Goal: Find specific page/section: Find specific page/section

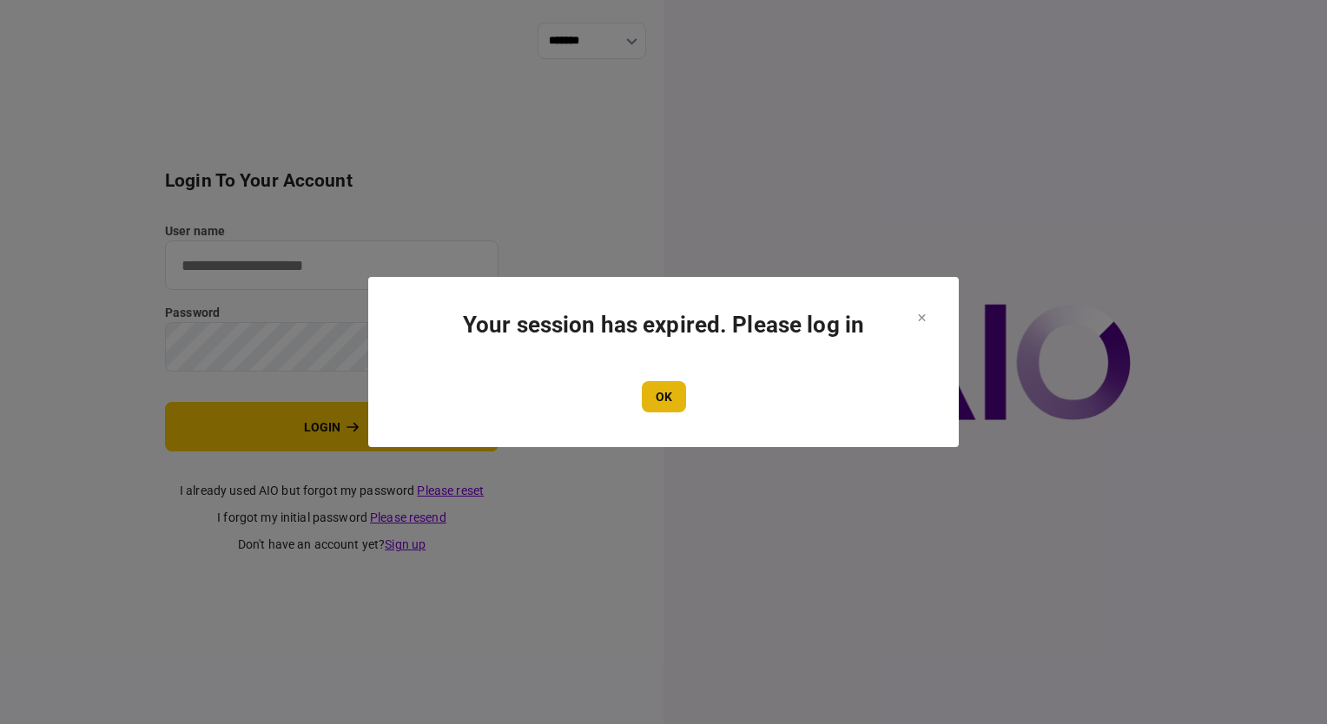
type input "**********"
click at [668, 403] on button "OK" at bounding box center [664, 396] width 44 height 31
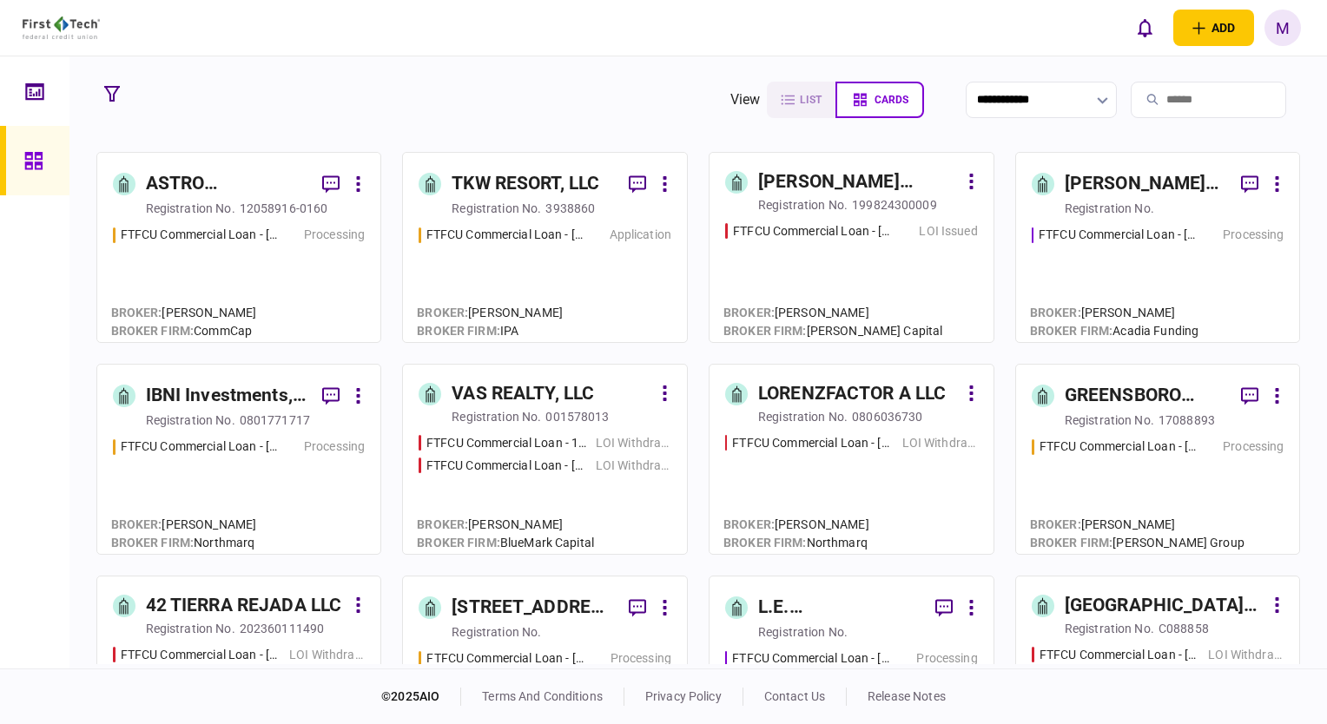
click at [314, 285] on div "FTFCU Commercial Loan - [STREET_ADDRESS] Price UT Processing" at bounding box center [239, 276] width 253 height 101
click at [1093, 266] on div "FTFCU Commercial Loan - [STREET_ADDRESS][PERSON_NAME] Processing" at bounding box center [1158, 276] width 253 height 101
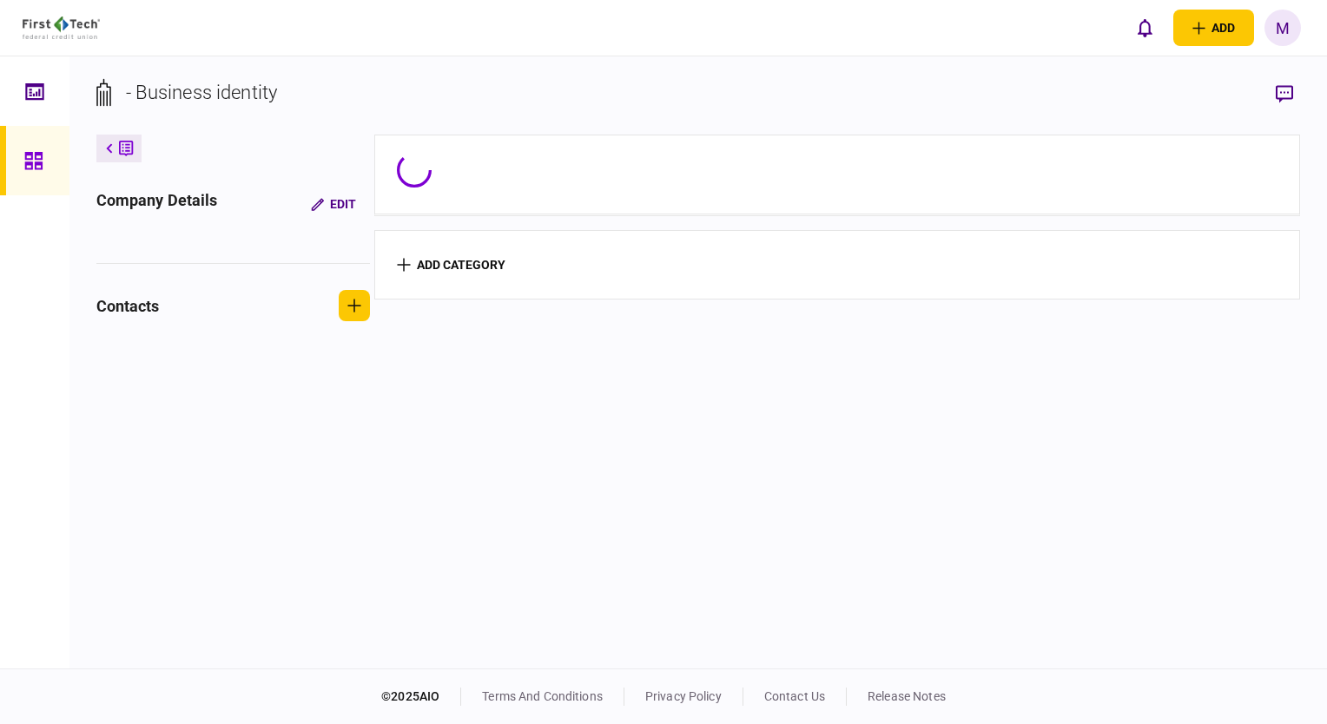
click at [1093, 266] on section "add category" at bounding box center [837, 264] width 927 height 69
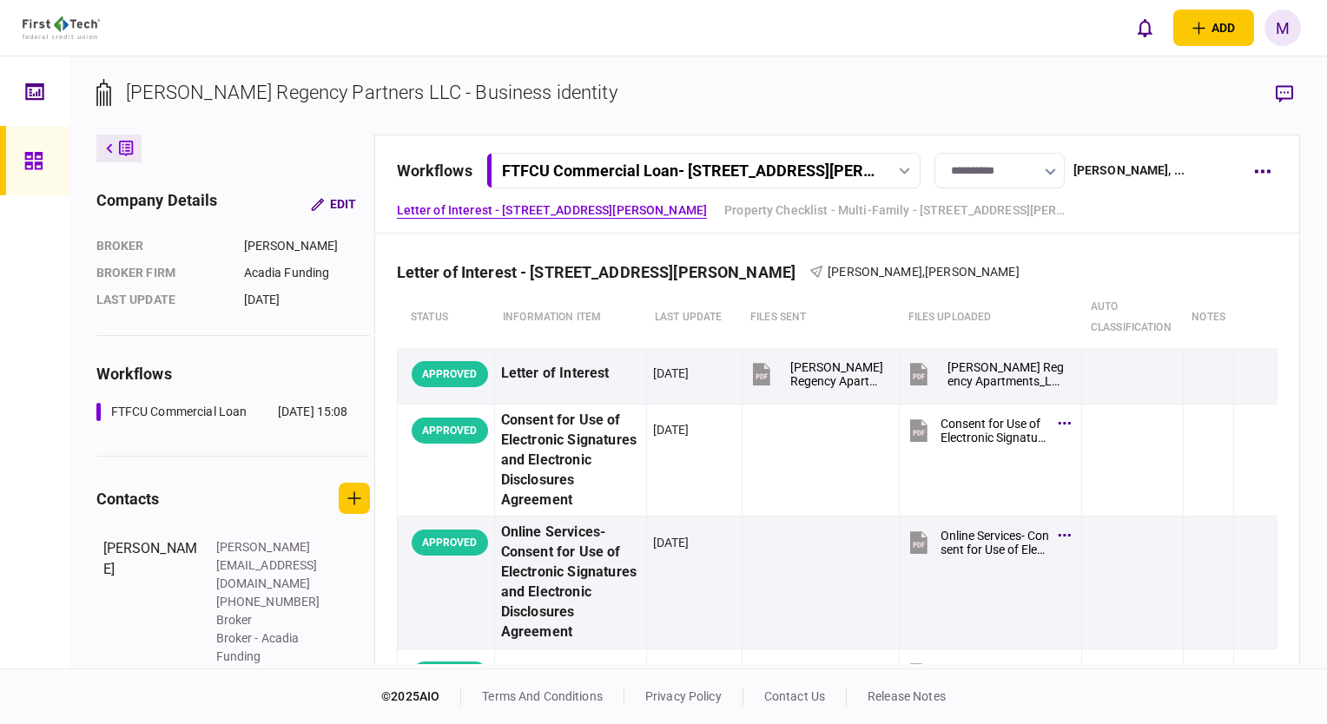
click at [622, 237] on link "Guarantor- Individual - [PERSON_NAME]" at bounding box center [509, 246] width 225 height 18
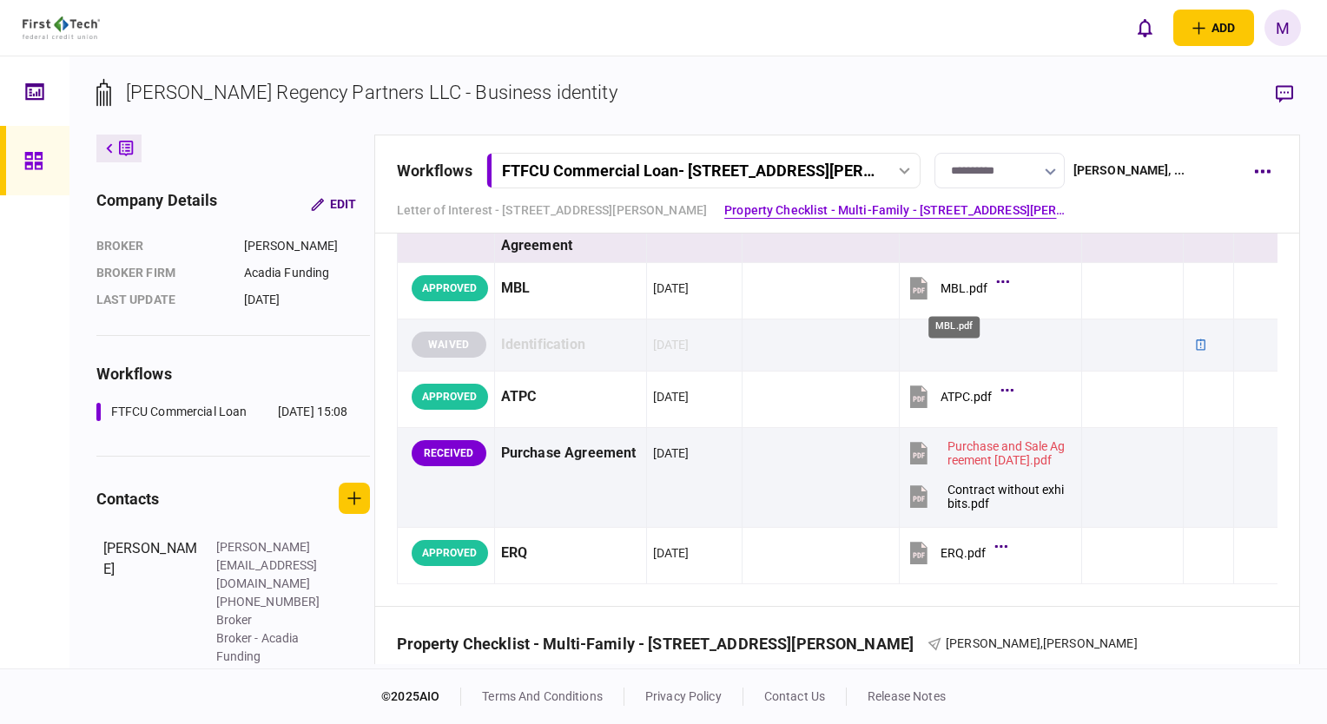
scroll to position [342, 0]
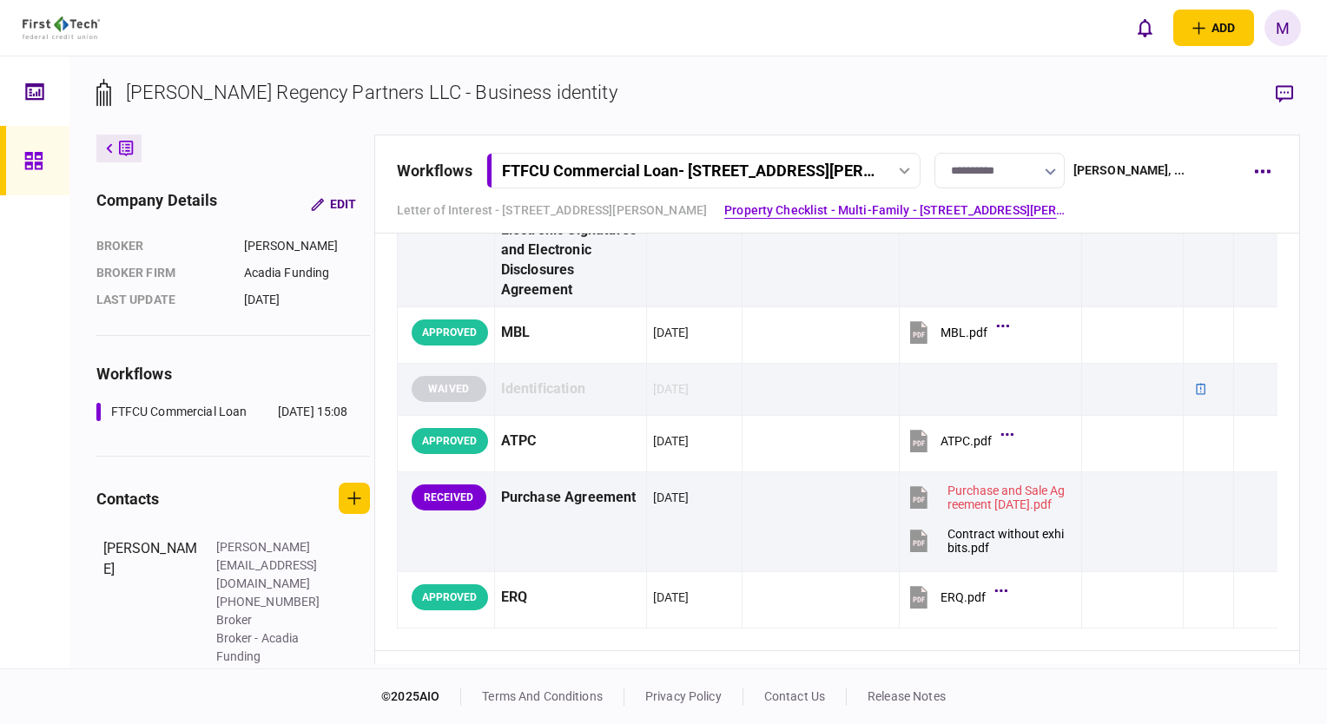
click at [622, 237] on link "Guarantor- Individual - [PERSON_NAME]" at bounding box center [509, 246] width 225 height 18
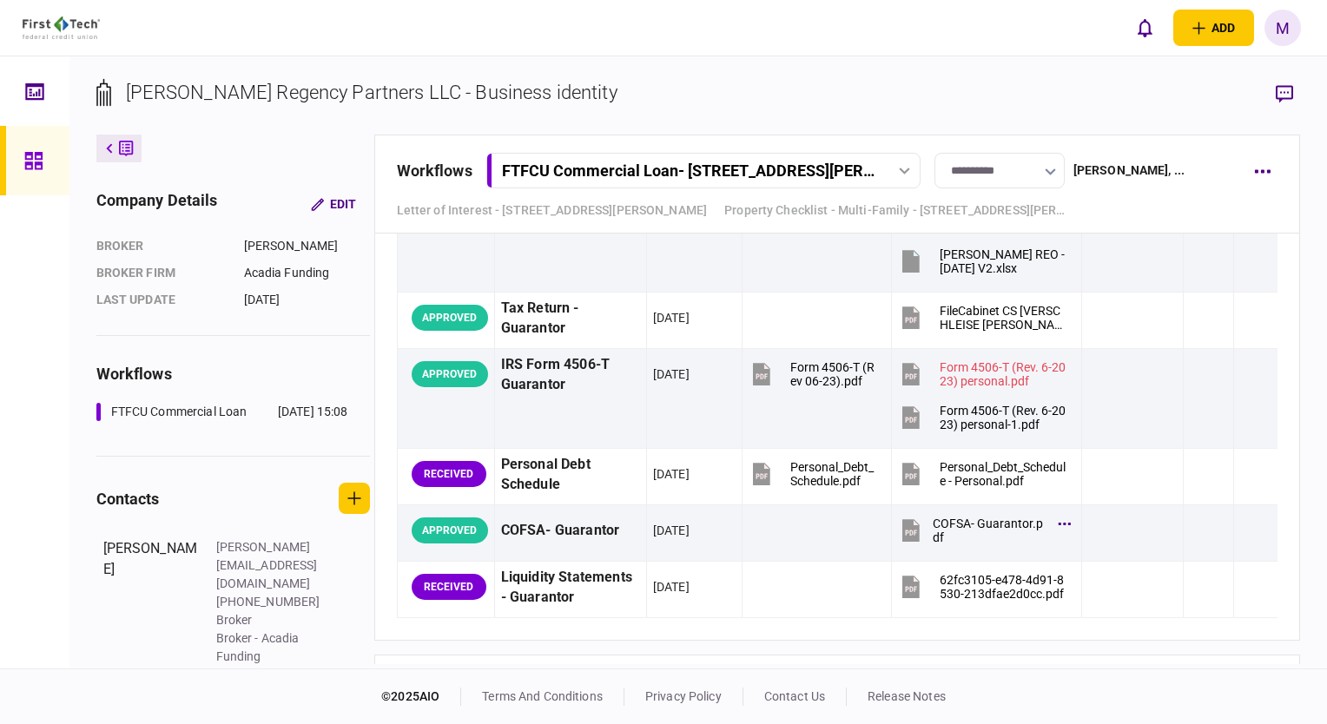
scroll to position [2774, 0]
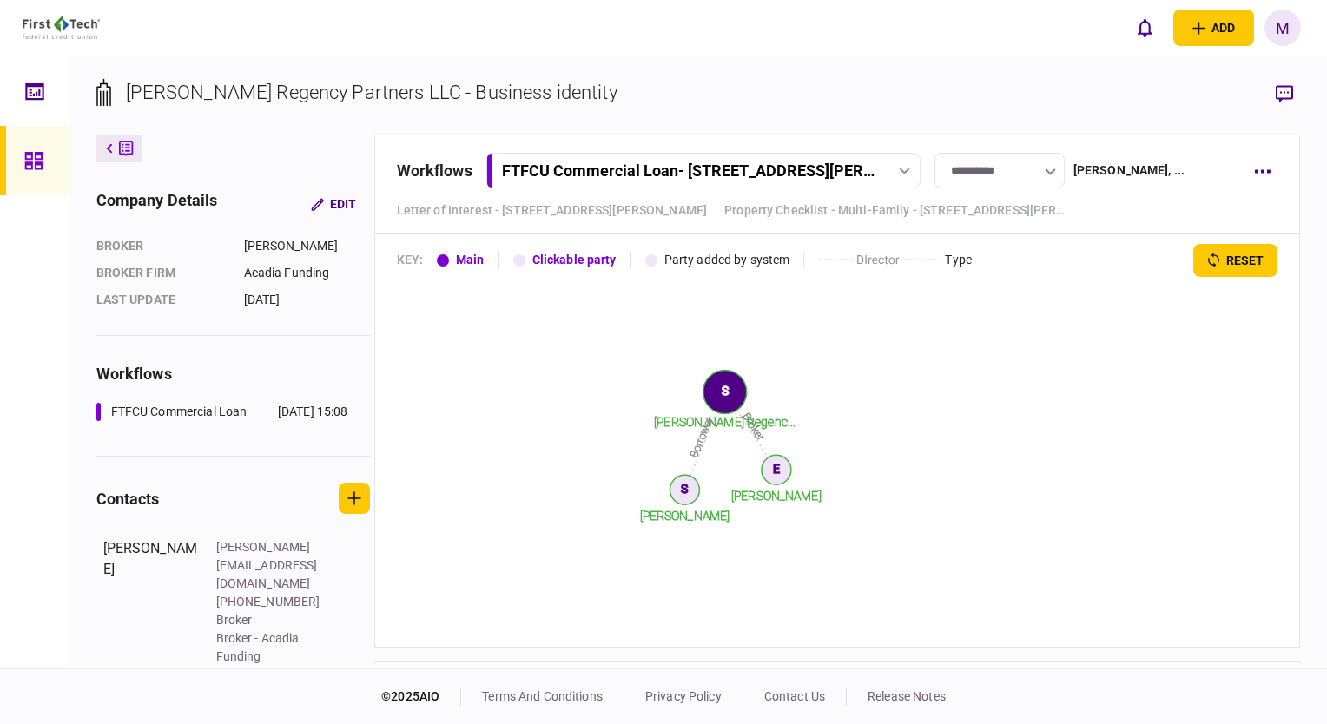
scroll to position [3122, 0]
